Goal: Transaction & Acquisition: Purchase product/service

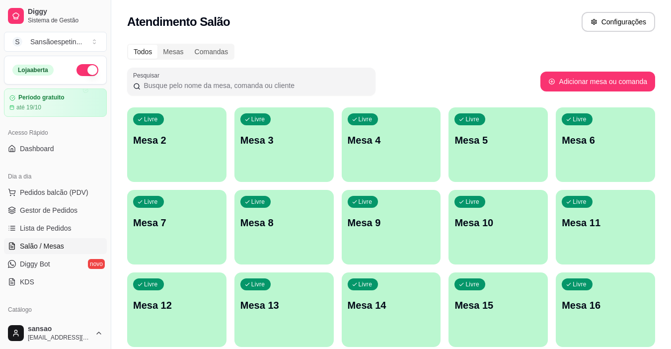
click at [88, 183] on div "Dia a dia" at bounding box center [55, 176] width 103 height 16
click at [85, 187] on button "Pedidos balcão (PDV)" at bounding box center [55, 192] width 103 height 16
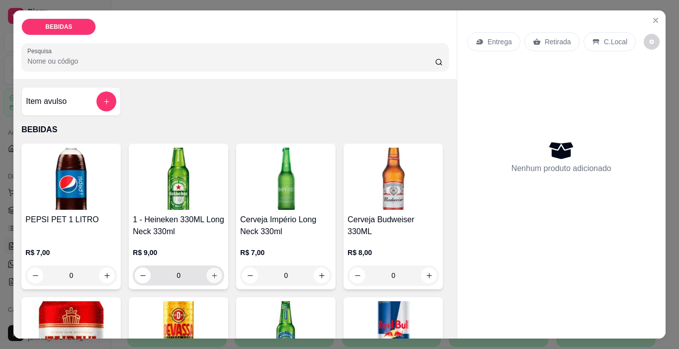
click at [212, 273] on icon "increase-product-quantity" at bounding box center [214, 275] width 5 height 5
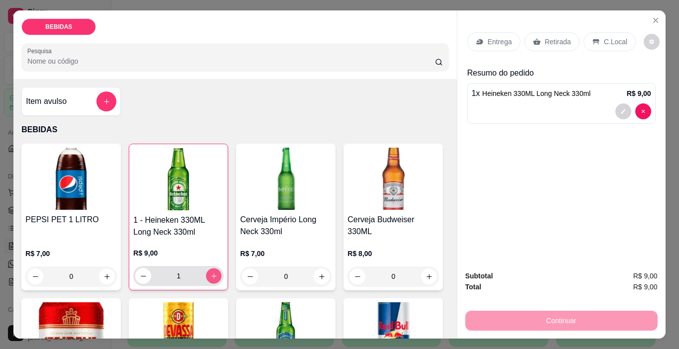
click at [211, 273] on icon "increase-product-quantity" at bounding box center [213, 275] width 7 height 7
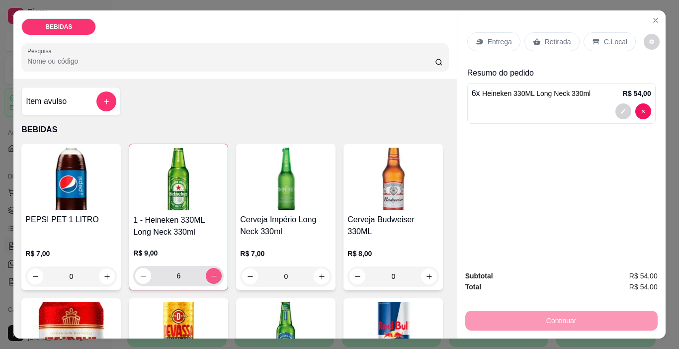
click at [211, 273] on icon "increase-product-quantity" at bounding box center [213, 275] width 7 height 7
type input "7"
click at [547, 37] on p "Retirada" at bounding box center [558, 42] width 26 height 10
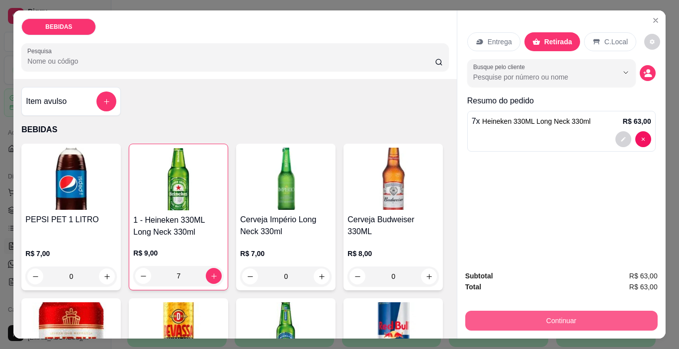
click at [523, 322] on button "Continuar" at bounding box center [561, 321] width 192 height 20
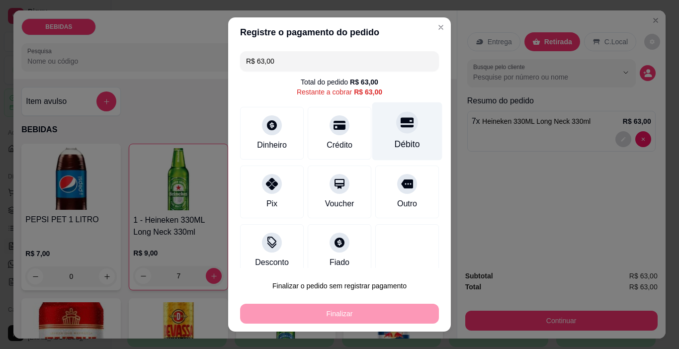
click at [380, 129] on div "Débito" at bounding box center [407, 131] width 70 height 58
type input "R$ 0,00"
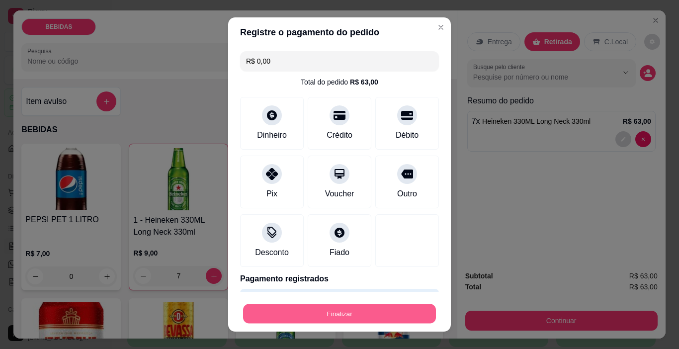
click at [320, 304] on button "Finalizar" at bounding box center [339, 313] width 193 height 19
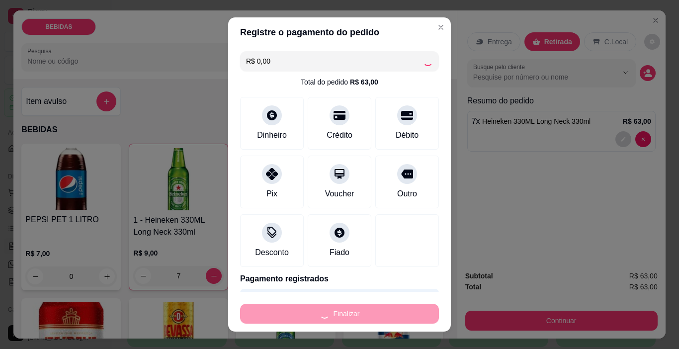
type input "0"
type input "-R$ 63,00"
